Goal: Information Seeking & Learning: Learn about a topic

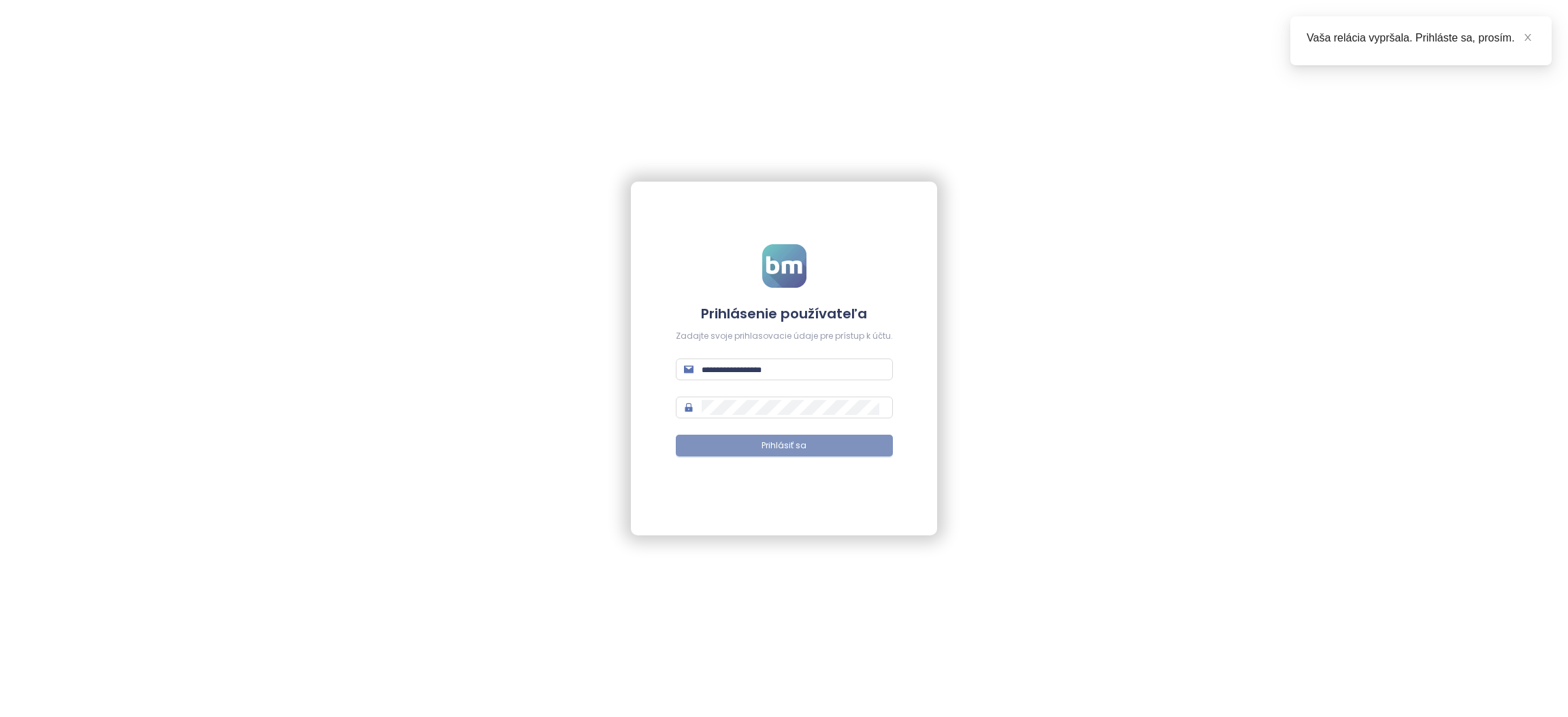
type input "**********"
click at [696, 443] on button "Prihlásiť sa" at bounding box center [784, 446] width 217 height 21
click at [1523, 37] on icon "close" at bounding box center [1528, 37] width 10 height 10
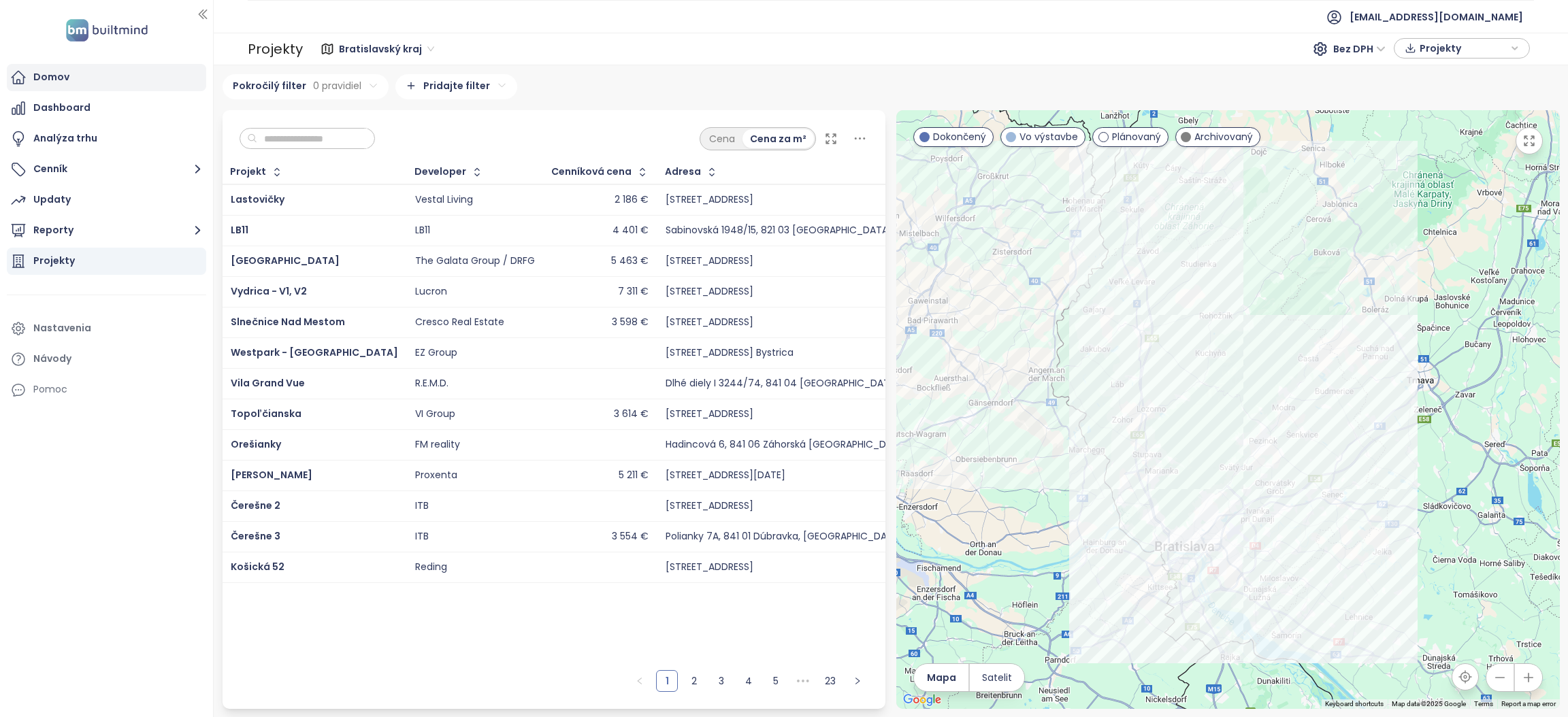
click at [70, 85] on div "Domov" at bounding box center [107, 77] width 200 height 27
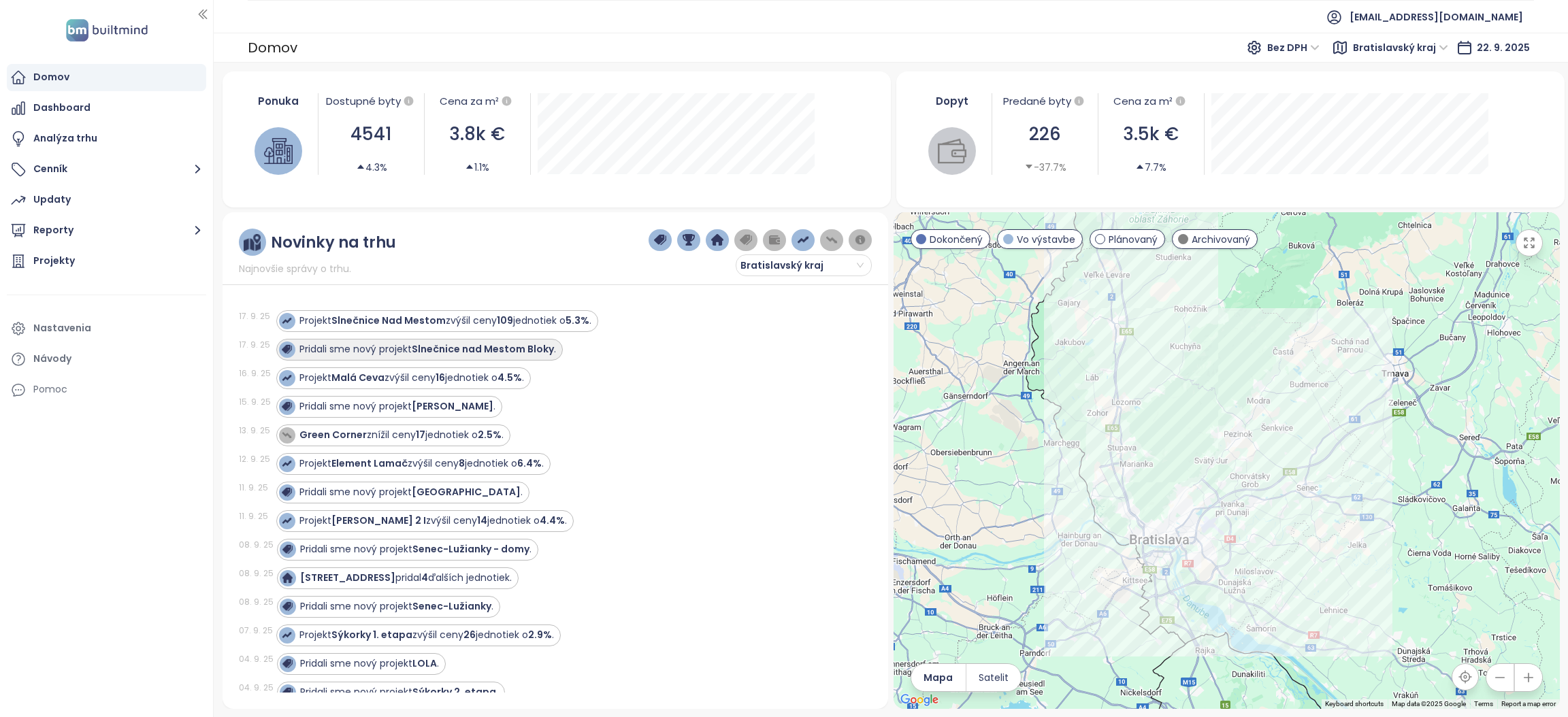
click at [471, 348] on strong "Slnečnice nad Mestom Bloky" at bounding box center [483, 348] width 142 height 13
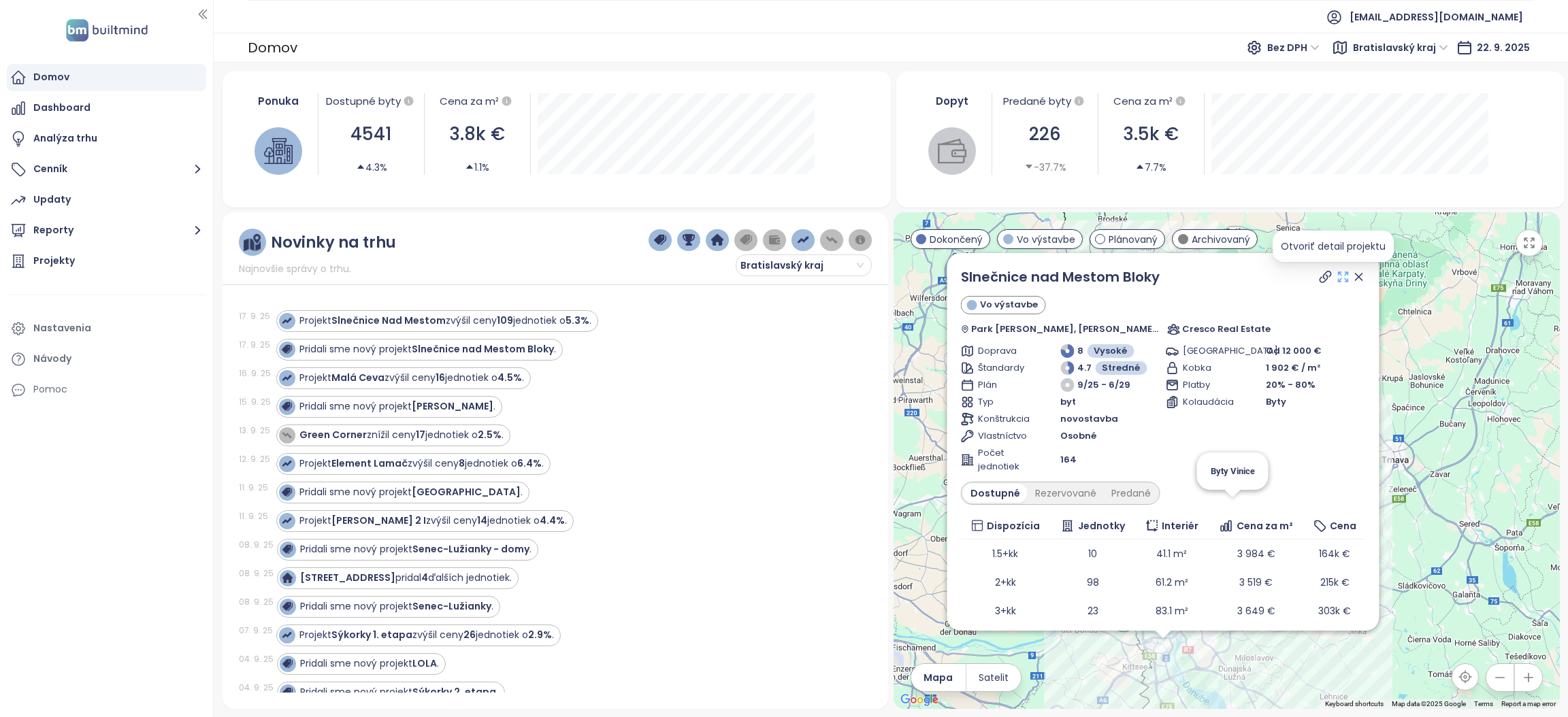
click at [1336, 276] on icon at bounding box center [1342, 277] width 13 height 13
drag, startPoint x: 1347, startPoint y: 279, endPoint x: 730, endPoint y: 406, distance: 629.9
click at [1352, 277] on icon at bounding box center [1358, 277] width 13 height 13
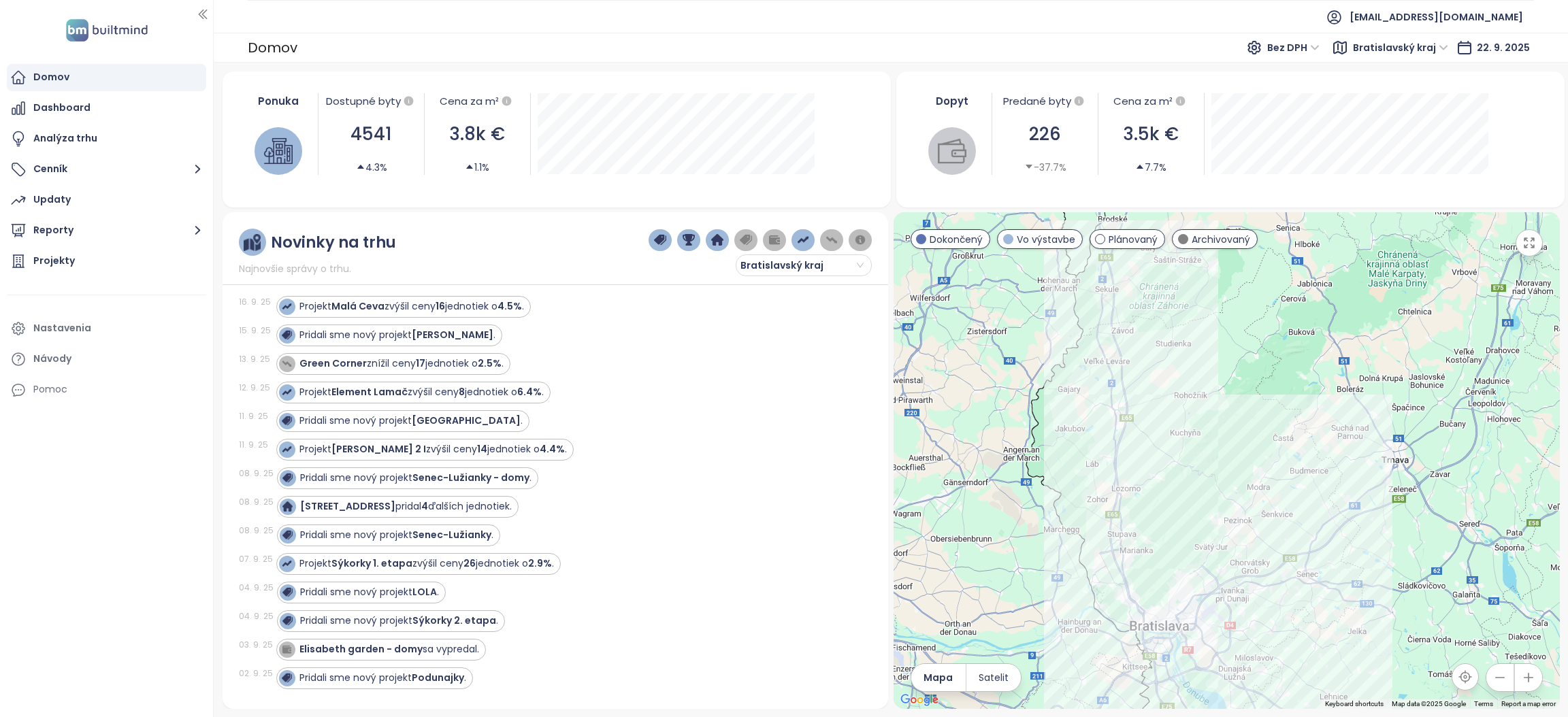
scroll to position [102, 0]
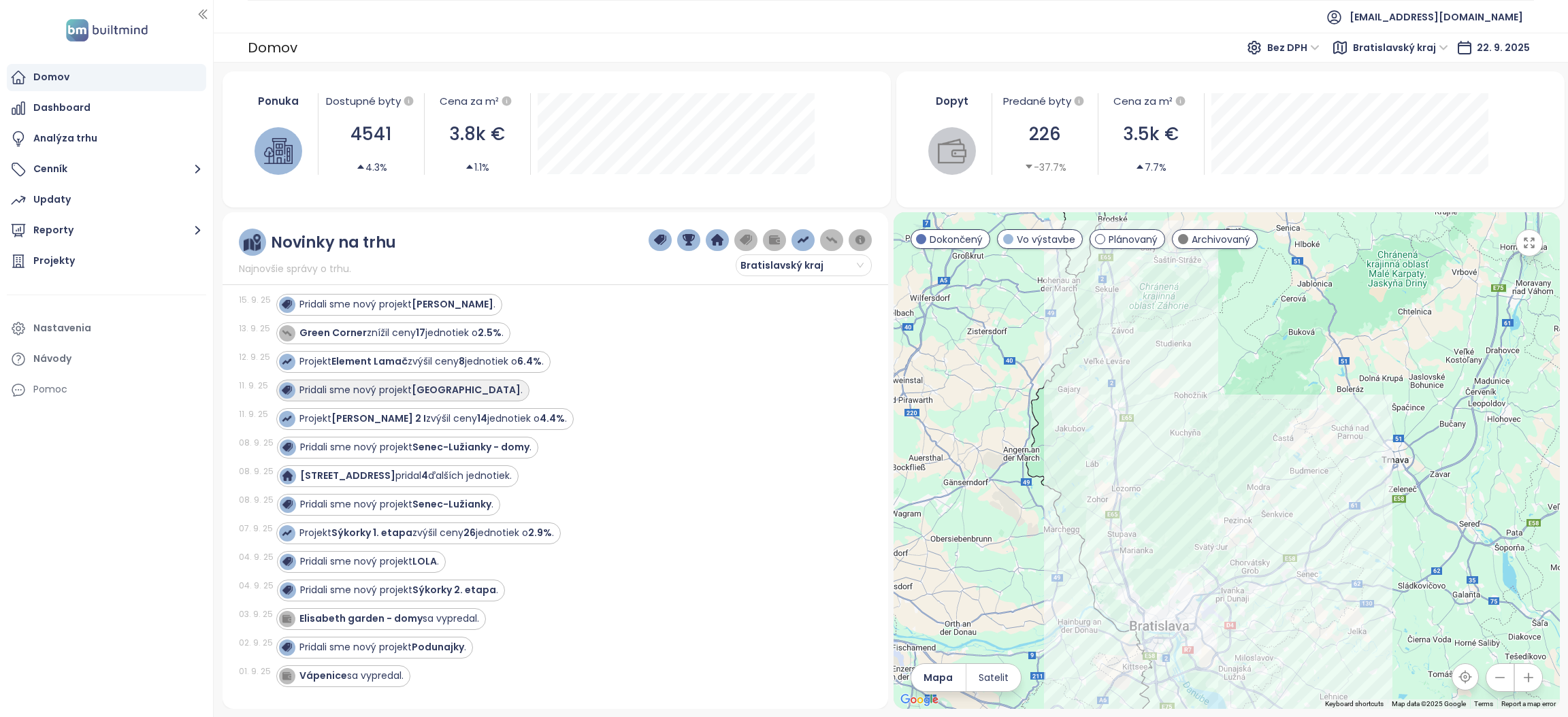
click at [441, 387] on strong "[GEOGRAPHIC_DATA]" at bounding box center [467, 389] width 109 height 13
click at [475, 389] on strong "[GEOGRAPHIC_DATA]" at bounding box center [467, 389] width 109 height 13
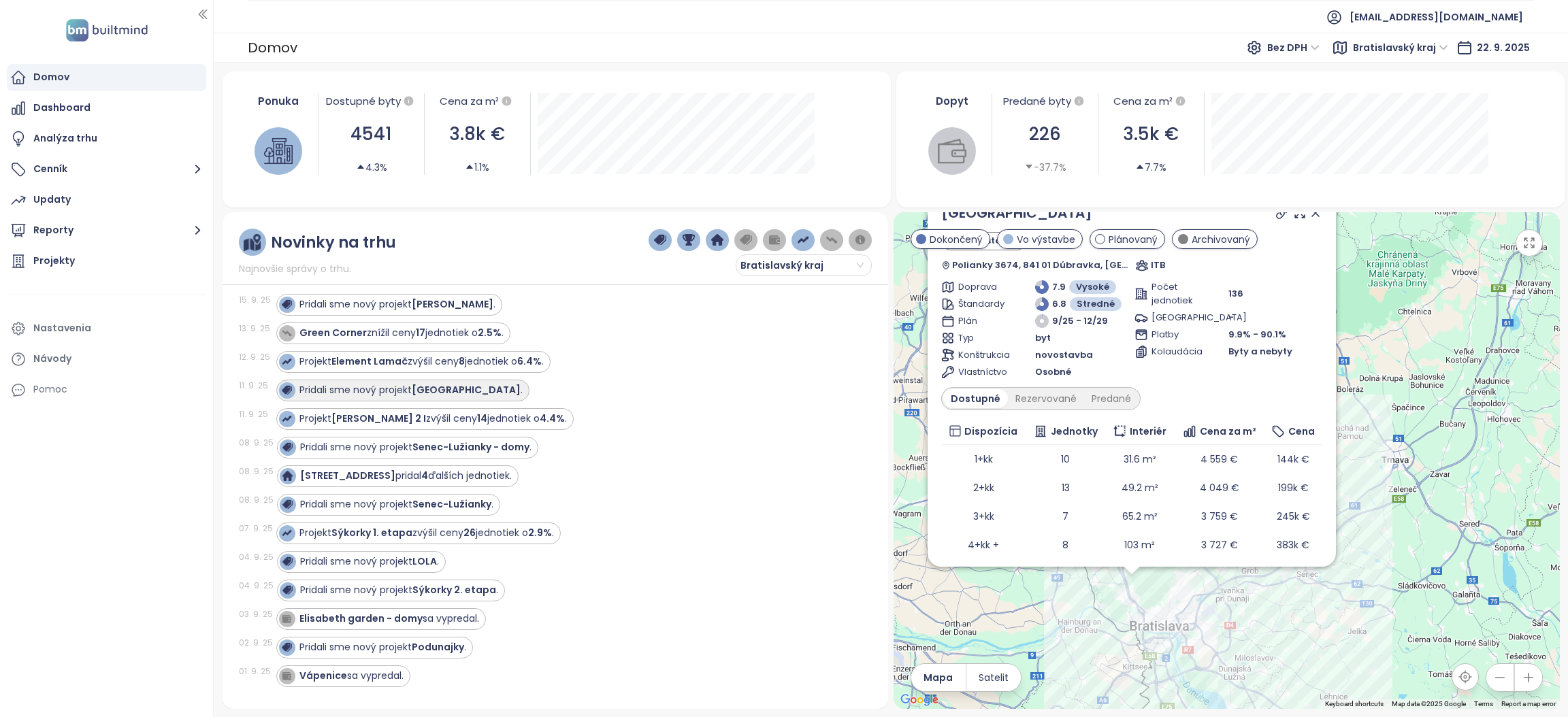
click at [475, 388] on strong "[GEOGRAPHIC_DATA]" at bounding box center [467, 389] width 109 height 13
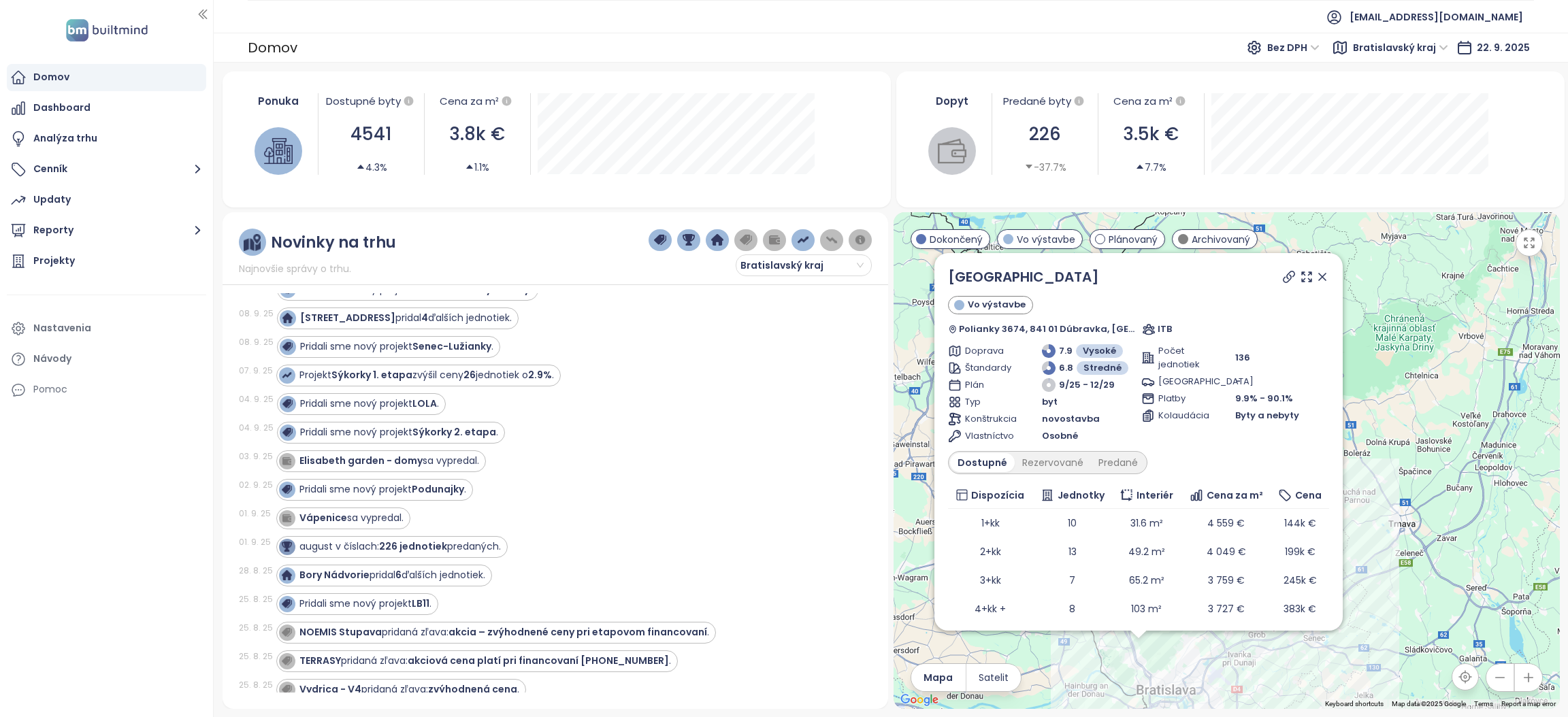
scroll to position [305, 0]
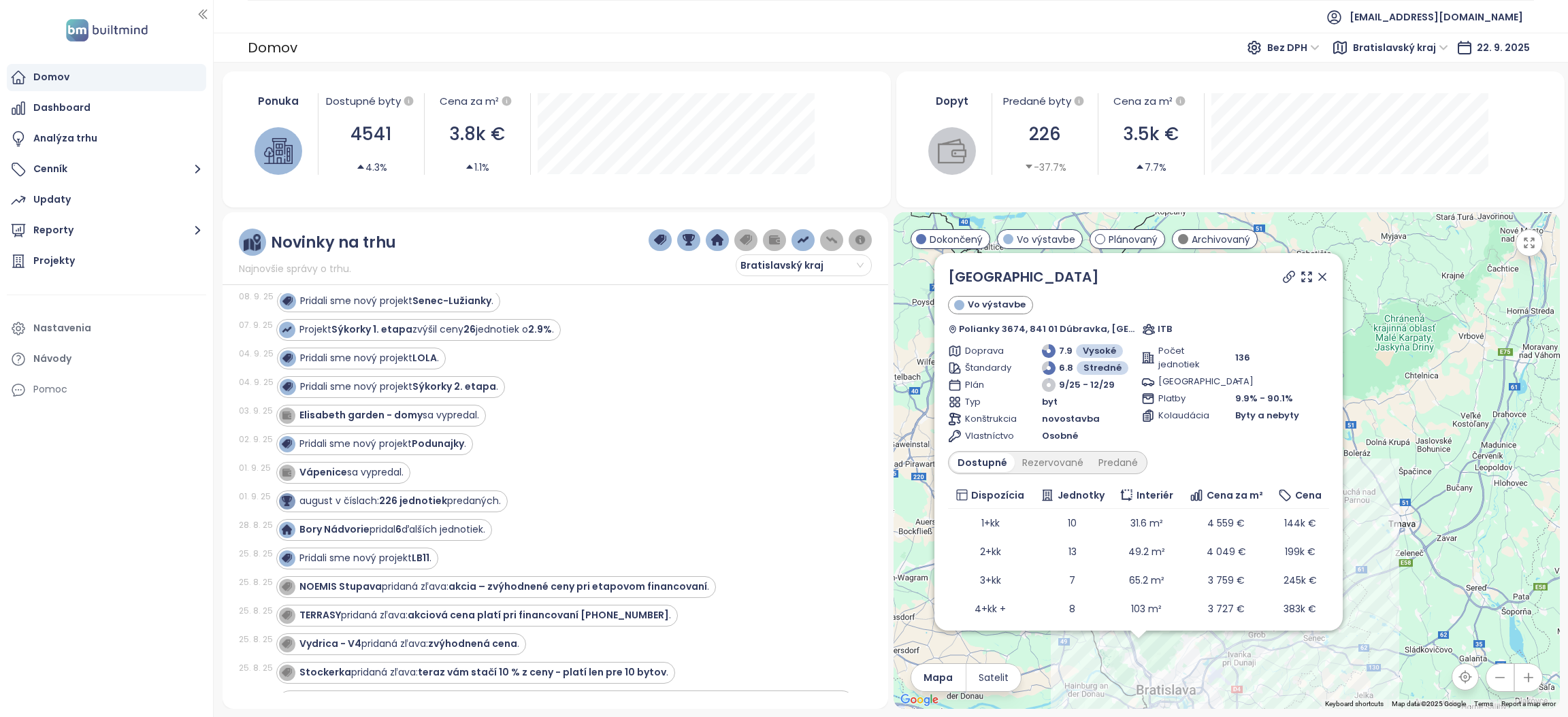
click at [1315, 277] on icon at bounding box center [1322, 277] width 13 height 13
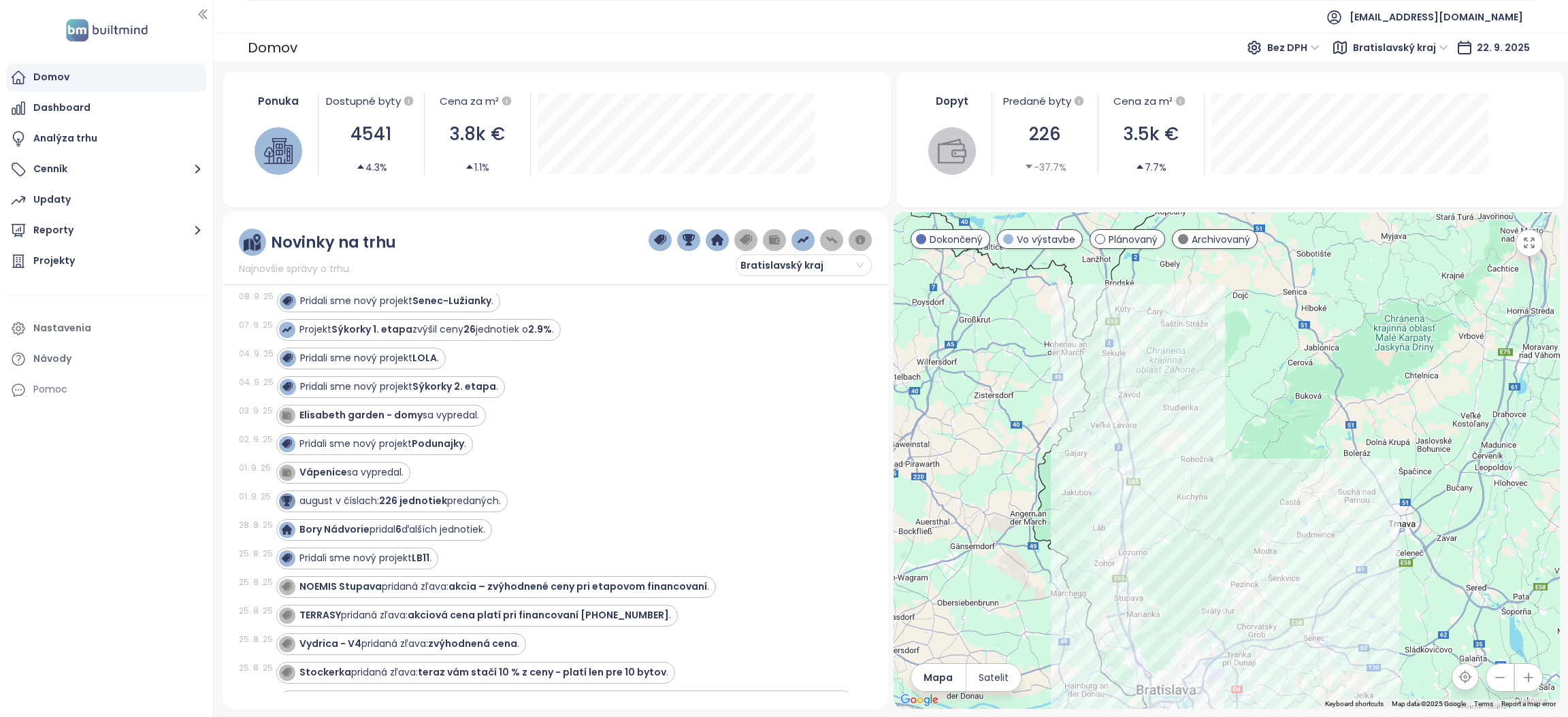
scroll to position [0, 0]
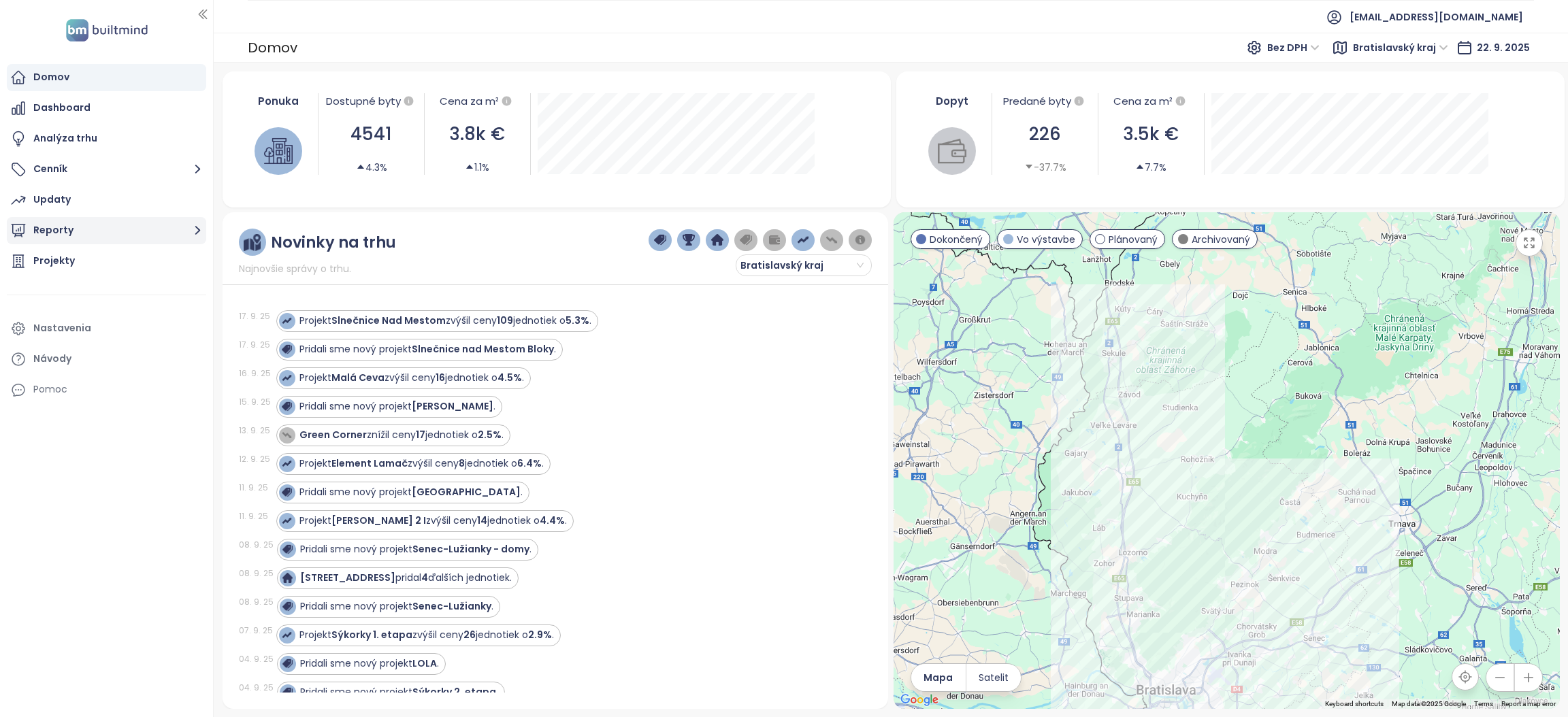
click at [193, 231] on icon "button" at bounding box center [197, 230] width 17 height 17
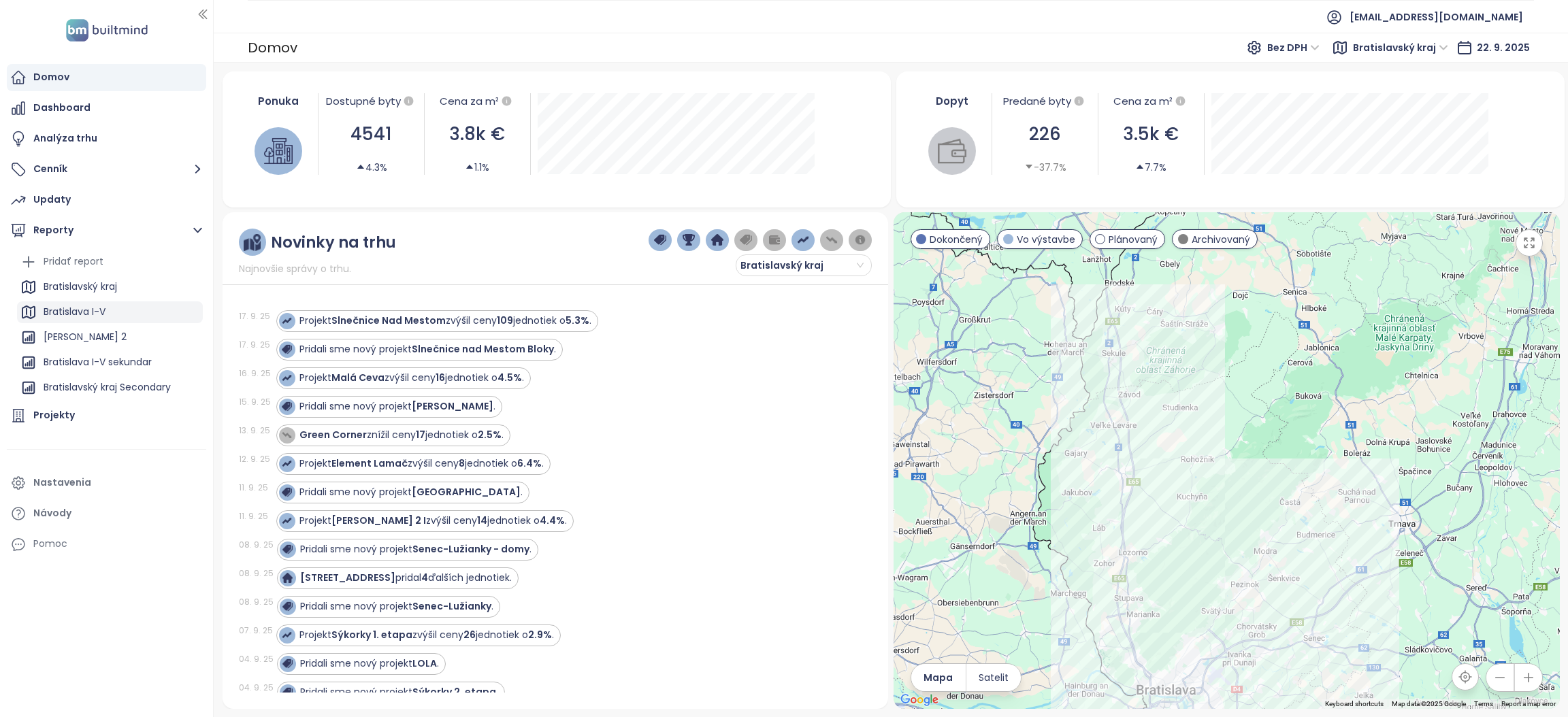
click at [58, 308] on div "Bratislava I-V" at bounding box center [74, 312] width 62 height 17
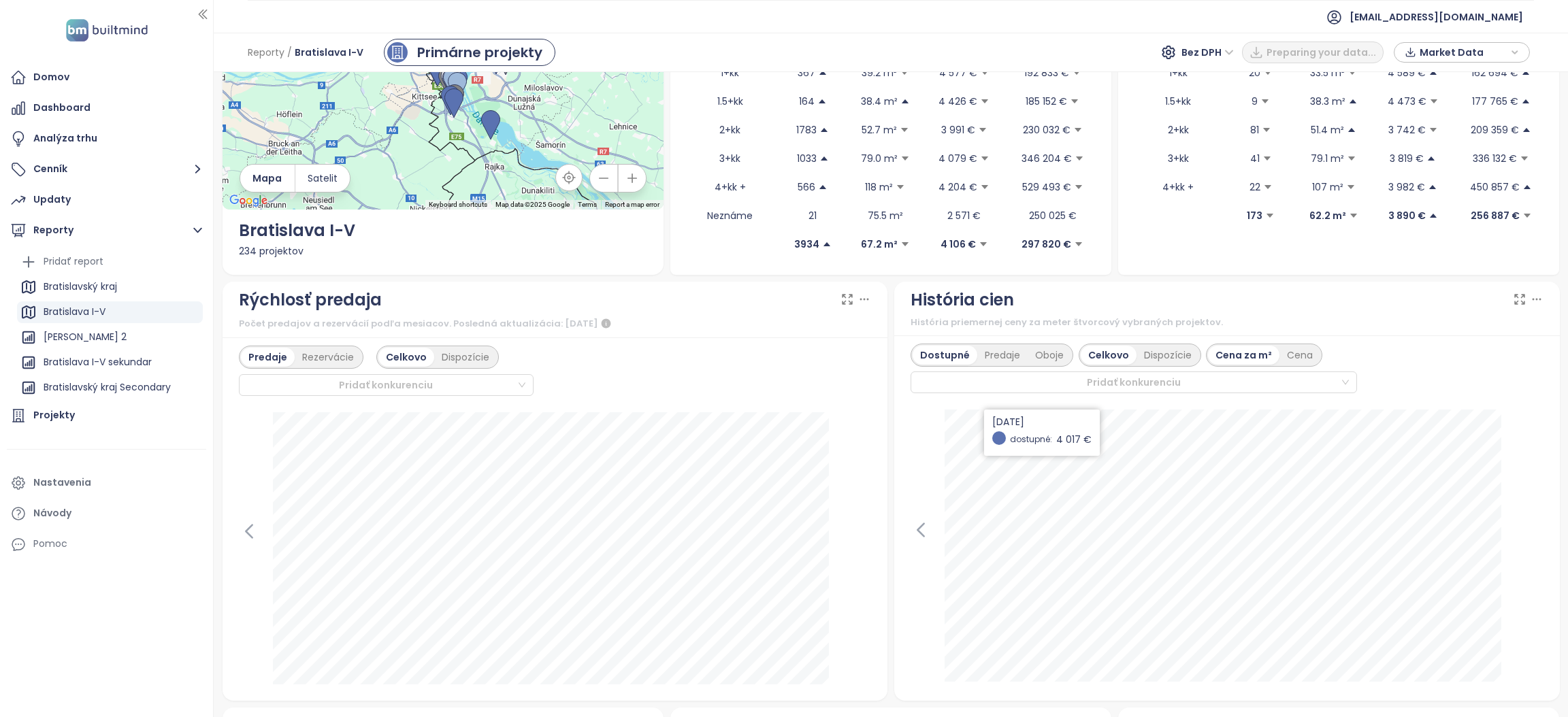
scroll to position [204, 0]
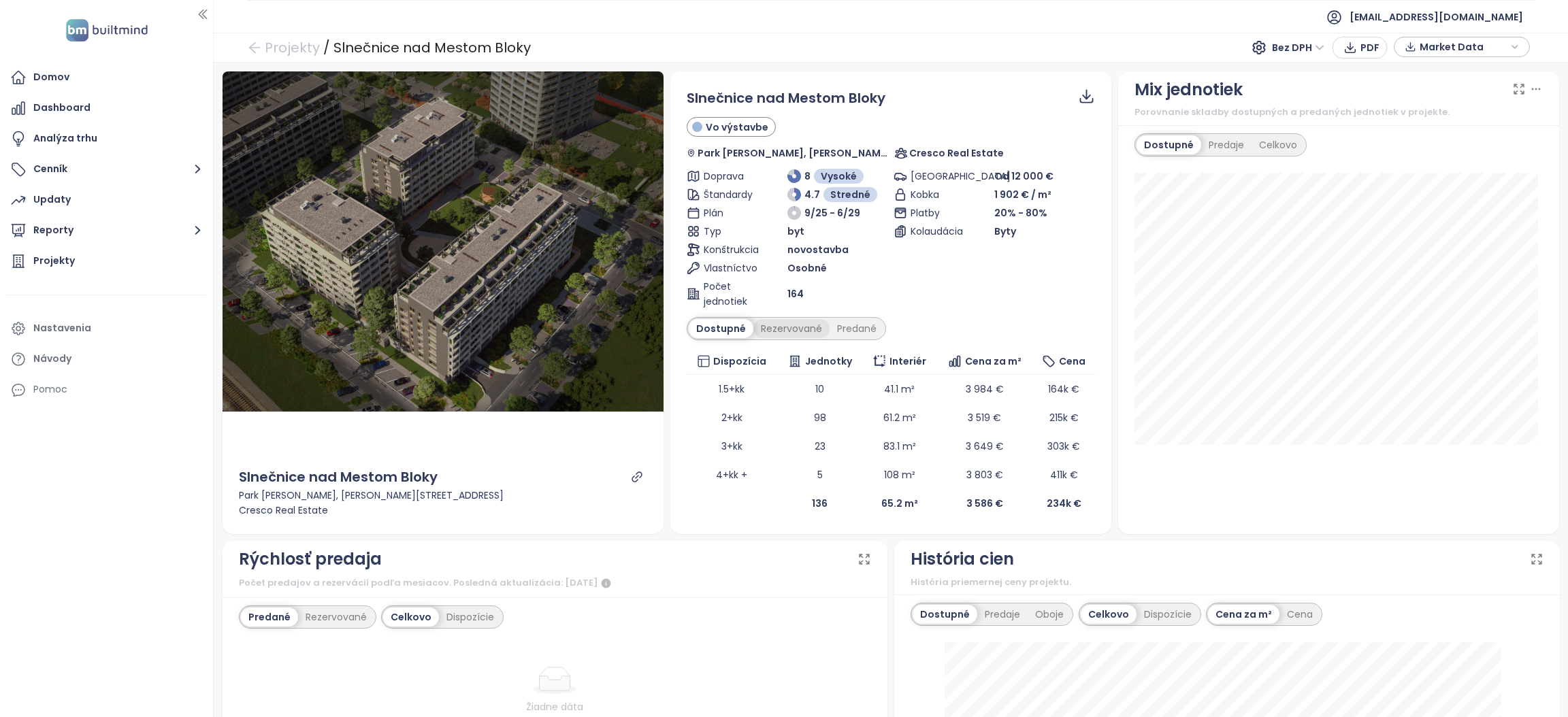
click at [783, 321] on div "Rezervované" at bounding box center [791, 328] width 76 height 19
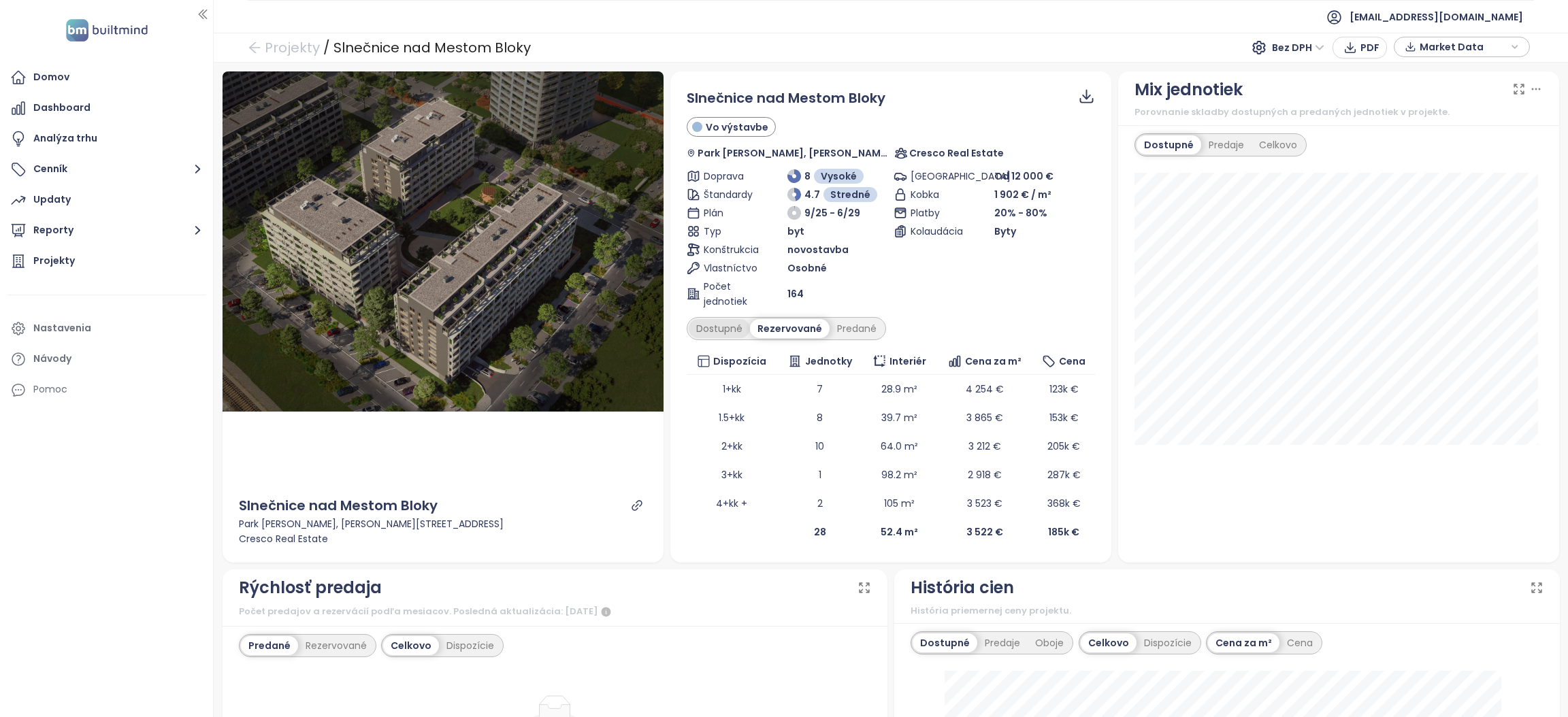
click at [706, 329] on div "Dostupné" at bounding box center [719, 328] width 61 height 19
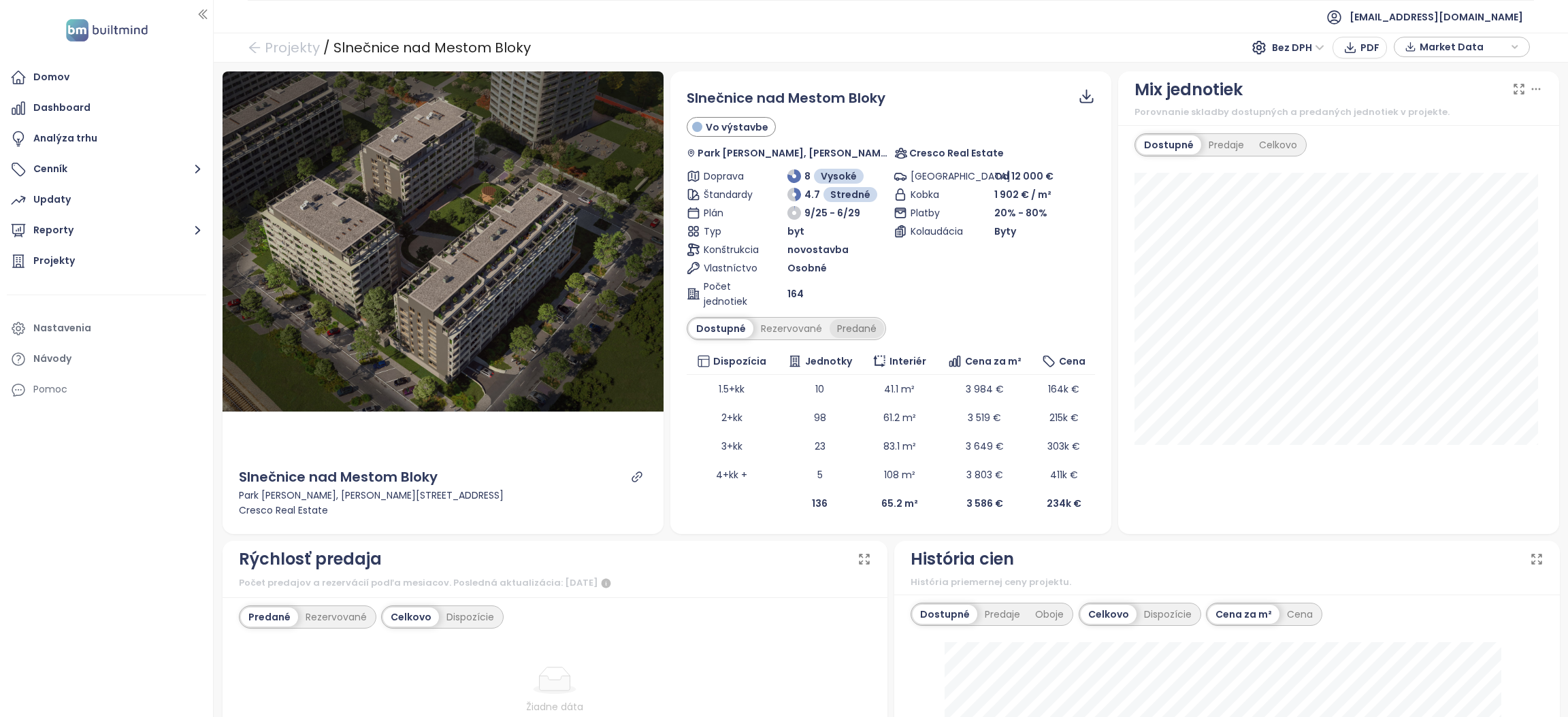
click at [851, 329] on div "Predané" at bounding box center [856, 328] width 55 height 19
click at [792, 329] on div "Rezervované" at bounding box center [787, 328] width 76 height 19
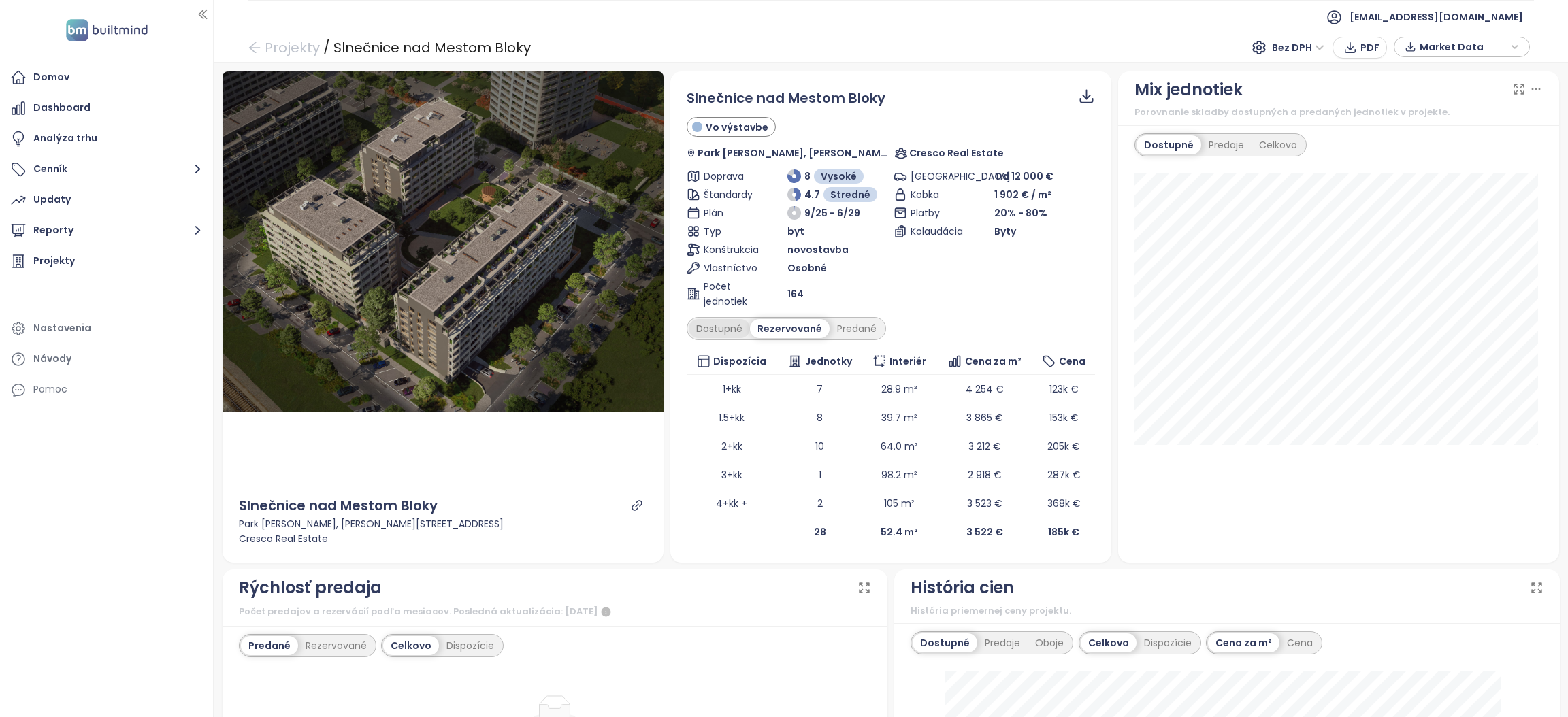
click at [720, 326] on div "Dostupné" at bounding box center [719, 328] width 61 height 19
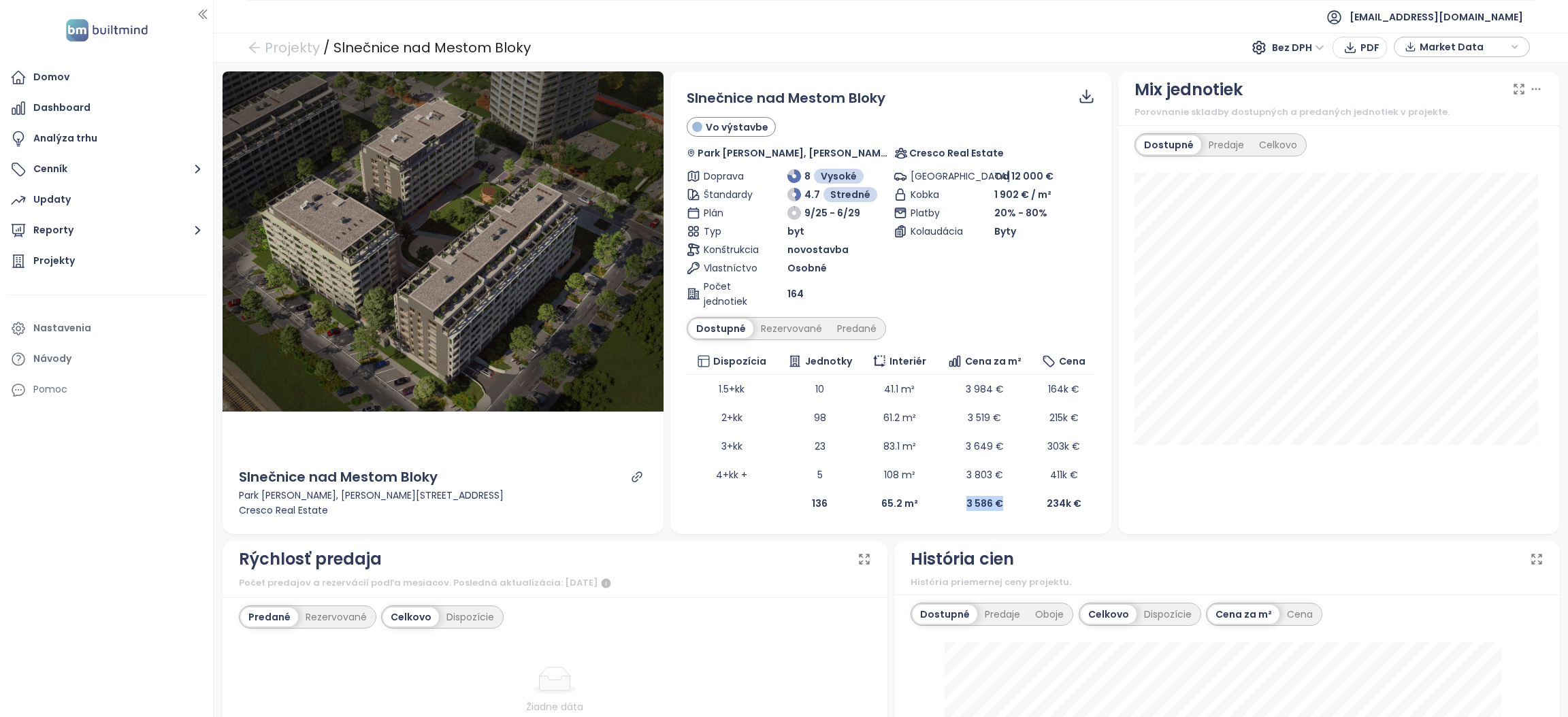
drag, startPoint x: 952, startPoint y: 502, endPoint x: 1001, endPoint y: 502, distance: 49.0
click at [1003, 508] on td "3 586 €" at bounding box center [985, 503] width 97 height 29
click at [863, 516] on td "65.2 m²" at bounding box center [900, 503] width 74 height 29
click at [0, 641] on div "Domov Dashboard Analýza trhu Cenník Updaty Reporty Projekty Nastavenia Návody P…" at bounding box center [107, 358] width 213 height 717
